Goal: Transaction & Acquisition: Obtain resource

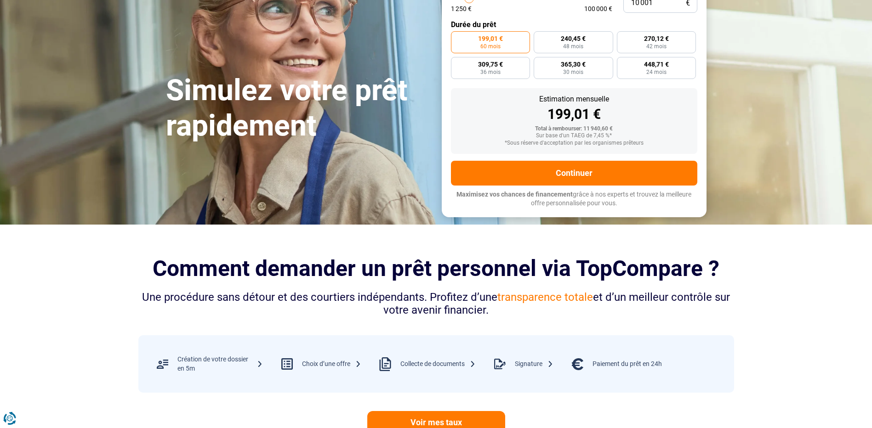
scroll to position [505, 0]
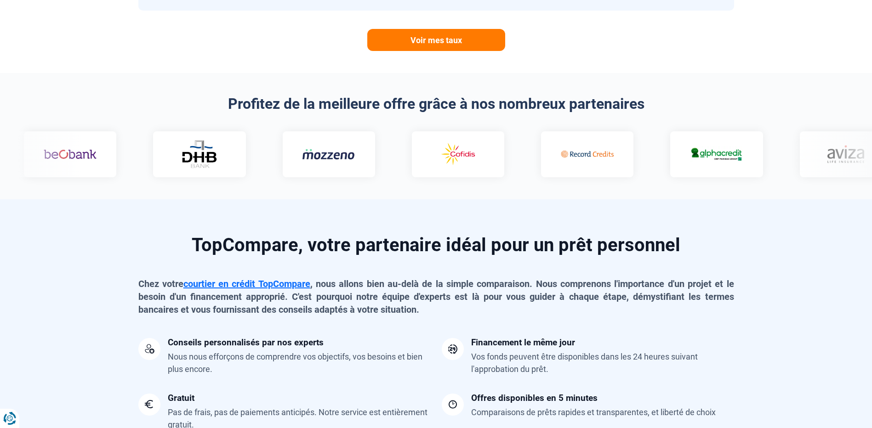
click at [792, 154] on div at bounding box center [436, 154] width 861 height 46
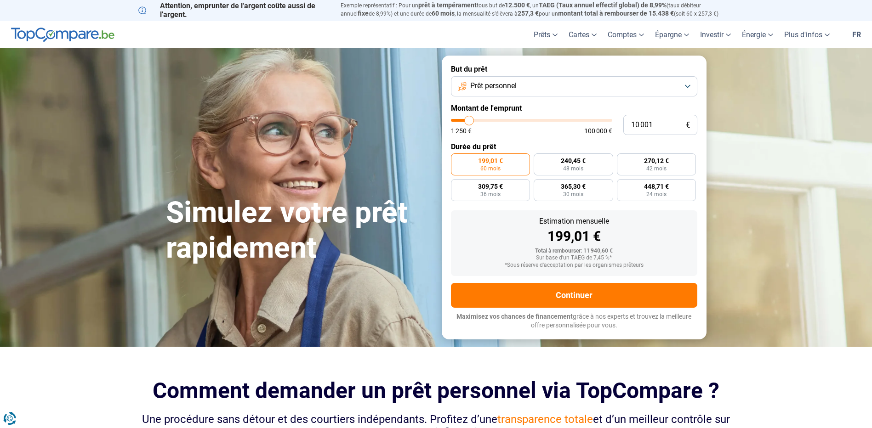
scroll to position [0, 0]
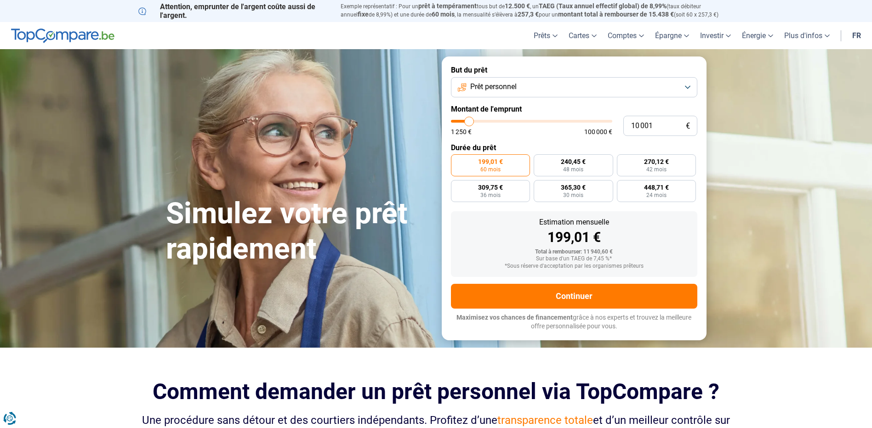
type input "9 750"
type input "9750"
type input "9 000"
type input "9000"
type input "8 500"
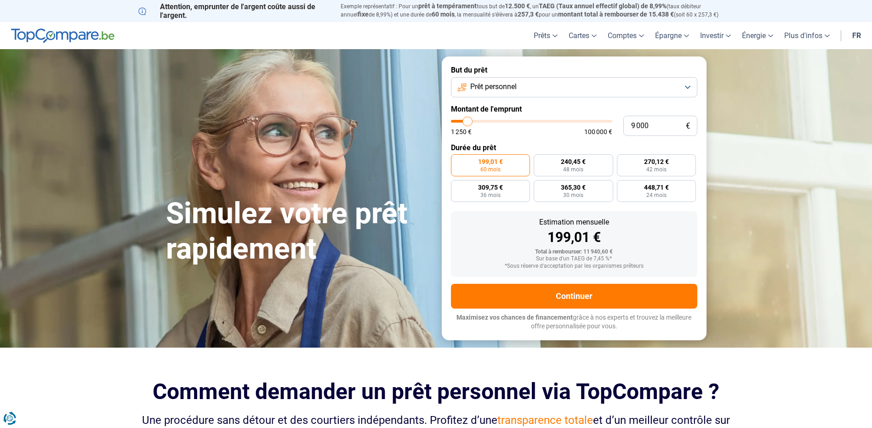
type input "8500"
type input "7 250"
type input "7250"
type input "6 750"
type input "6750"
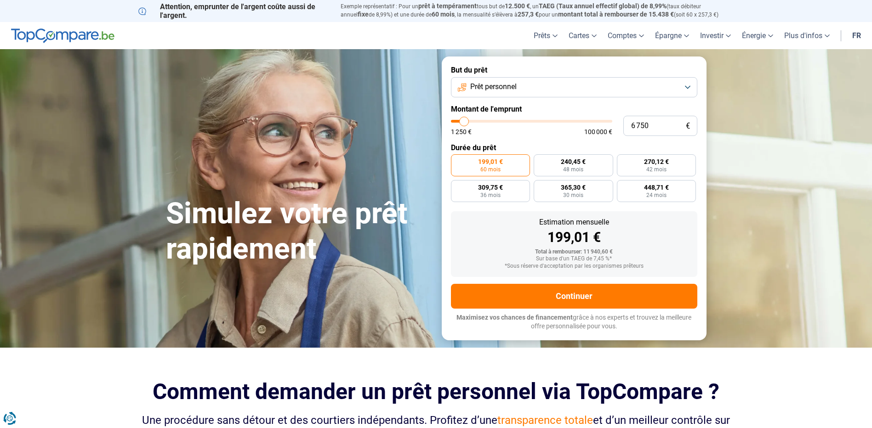
type input "5 750"
type input "5750"
type input "5 000"
type input "5000"
type input "4 500"
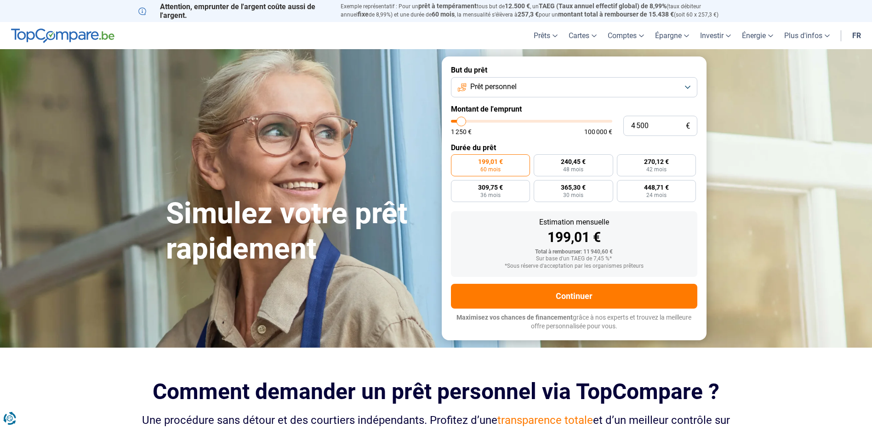
type input "4500"
type input "4 250"
type input "4250"
type input "4 000"
drag, startPoint x: 470, startPoint y: 121, endPoint x: 460, endPoint y: 125, distance: 10.2
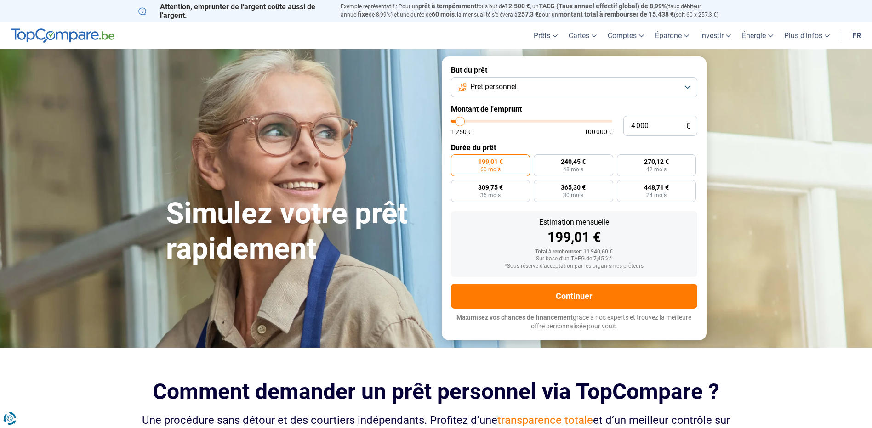
type input "4000"
click at [460, 123] on input "range" at bounding box center [531, 121] width 161 height 3
radio input "true"
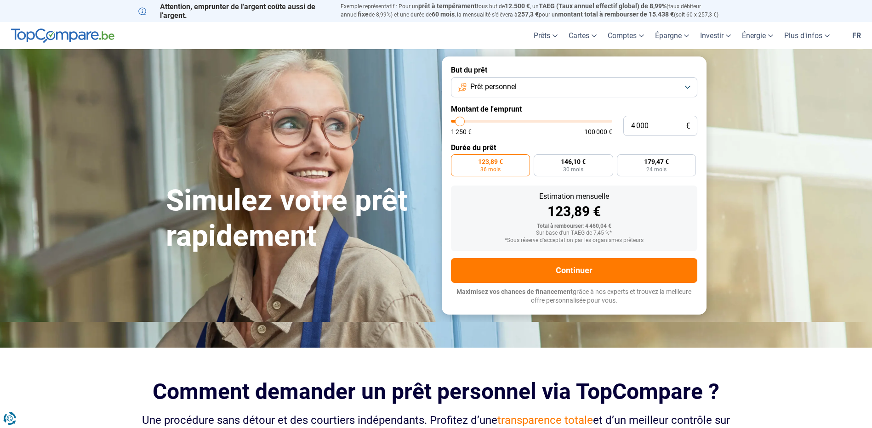
type input "3 000"
type input "3000"
type input "2 750"
type input "2750"
type input "2 500"
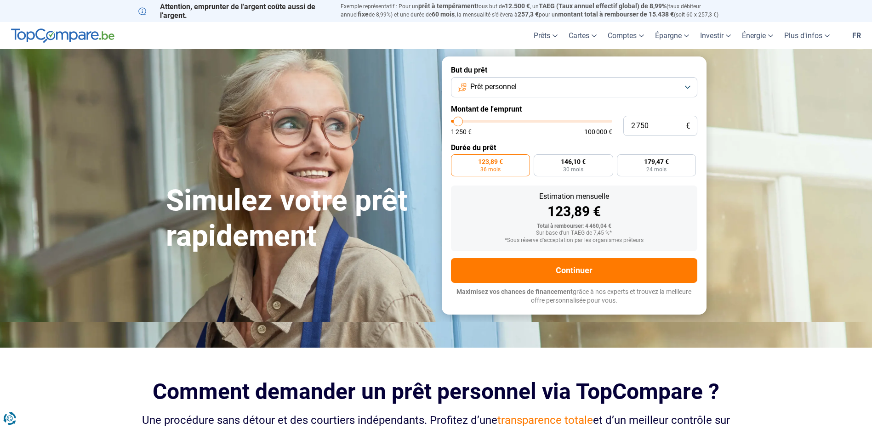
type input "2500"
type input "2 250"
type input "2250"
type input "2 000"
type input "2000"
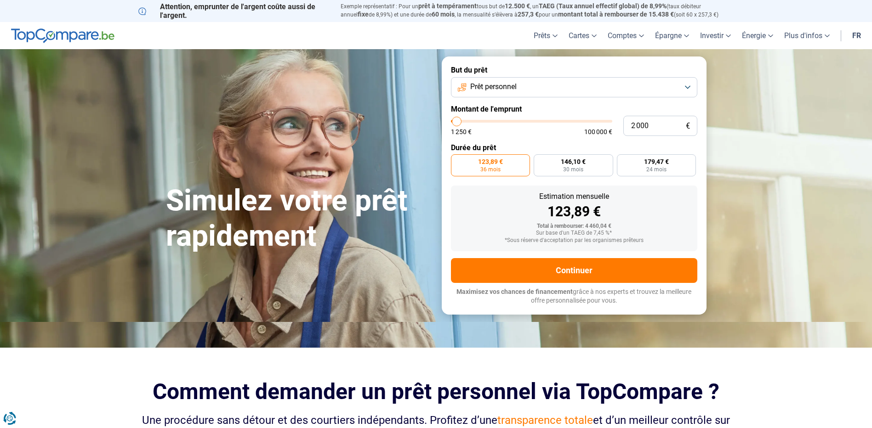
type input "1 500"
type input "1500"
type input "1 250"
drag, startPoint x: 458, startPoint y: 124, endPoint x: 451, endPoint y: 123, distance: 7.0
type input "1250"
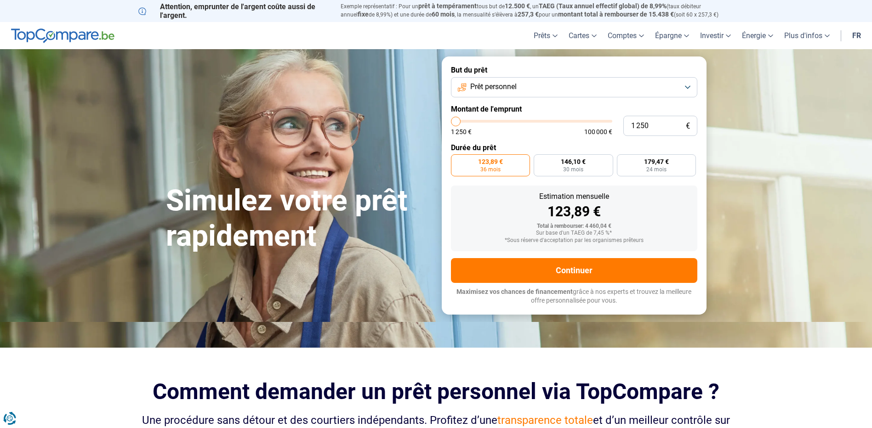
click at [451, 123] on input "range" at bounding box center [531, 121] width 161 height 3
radio input "true"
click at [530, 88] on button "Prêt personnel" at bounding box center [574, 87] width 246 height 20
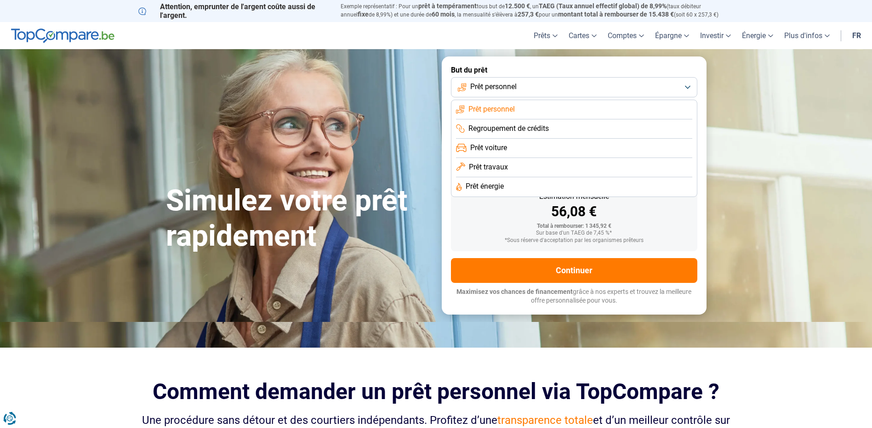
click at [416, 164] on div "Simulez votre prêt rapidement" at bounding box center [298, 185] width 276 height 137
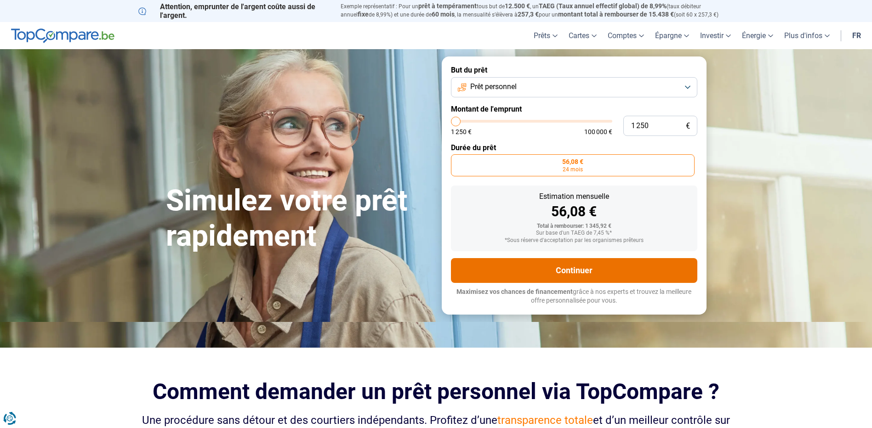
click at [541, 276] on button "Continuer" at bounding box center [574, 270] width 246 height 25
